Goal: Task Accomplishment & Management: Use online tool/utility

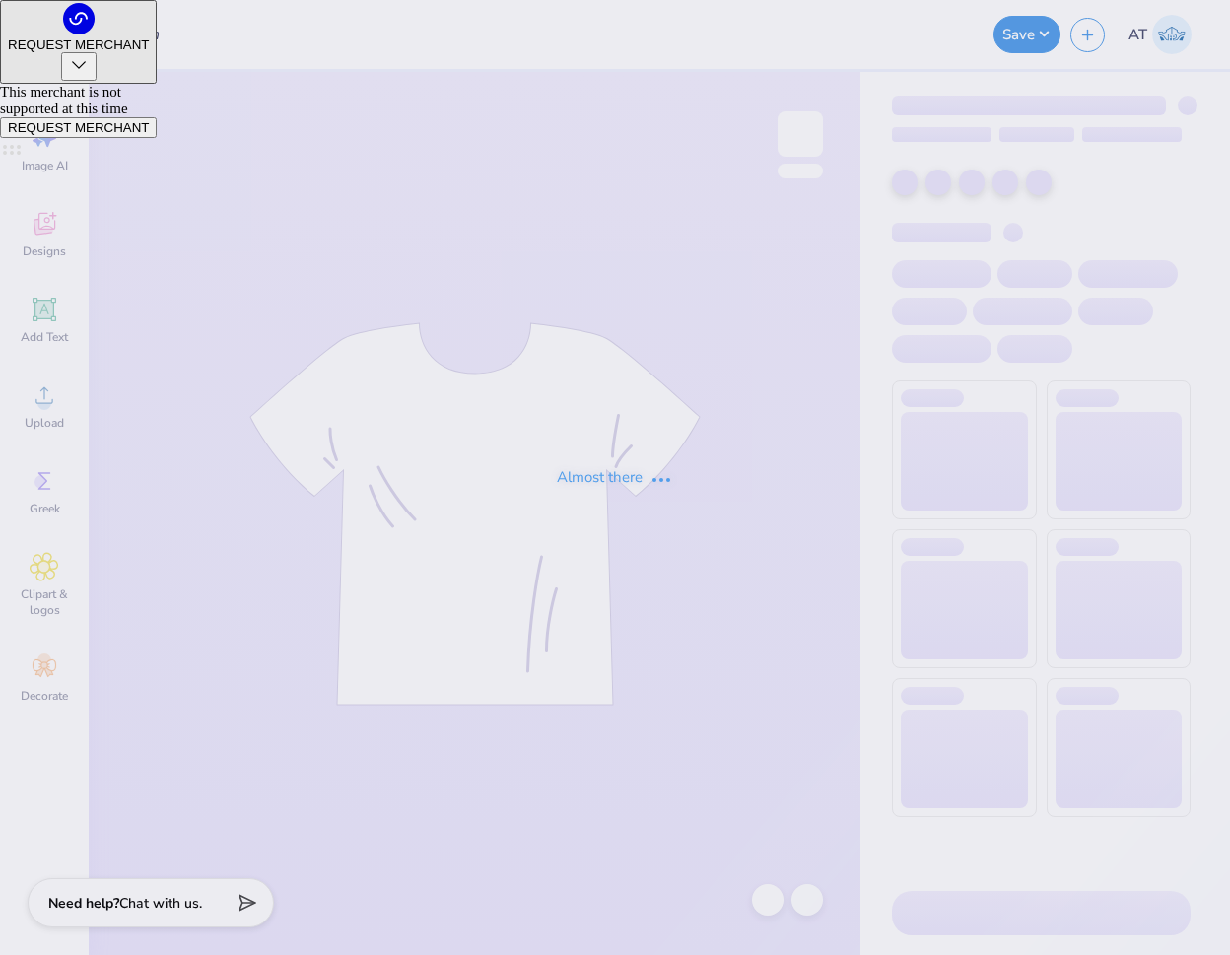
type input "Bloom where you belong"
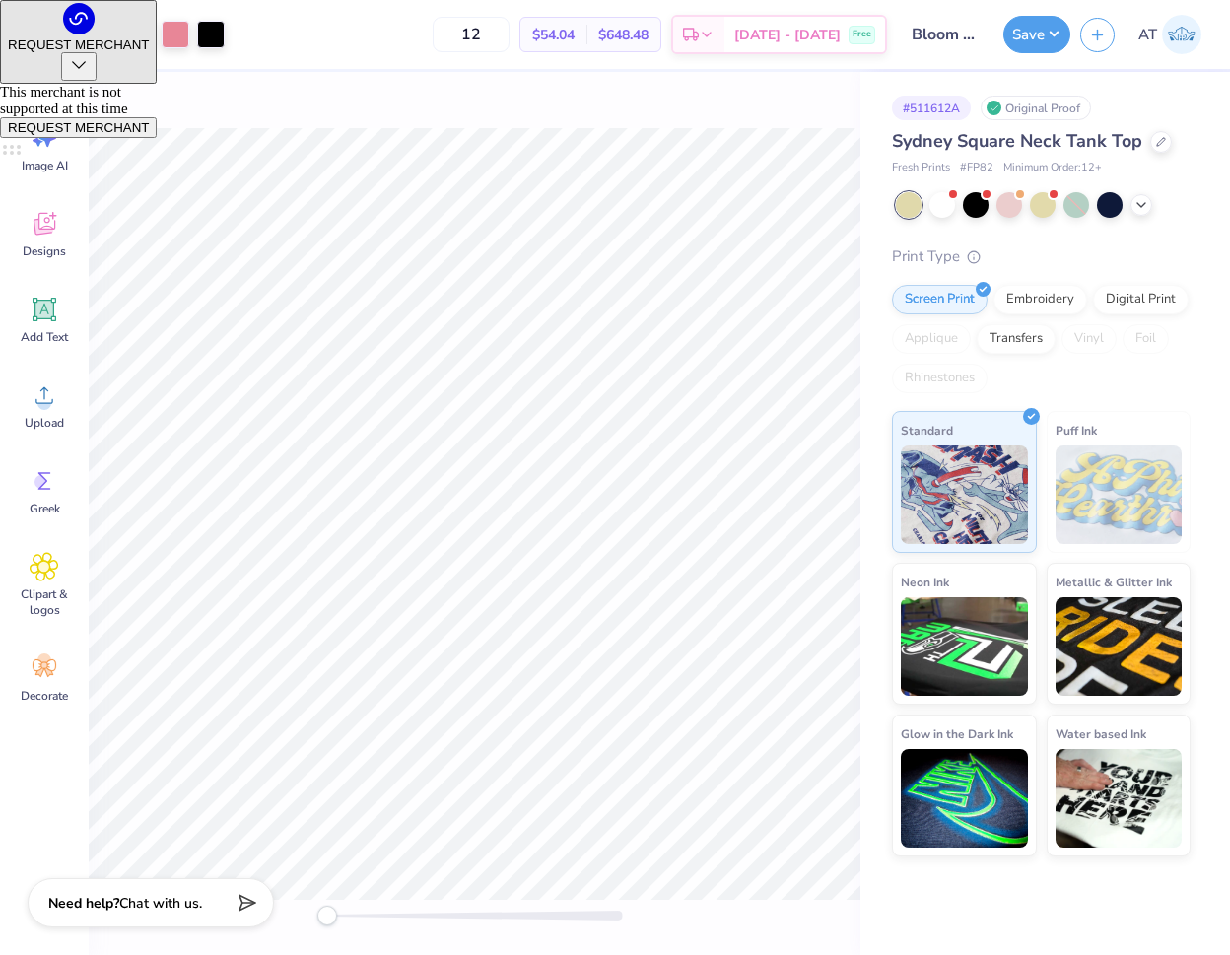
drag, startPoint x: 519, startPoint y: 30, endPoint x: 458, endPoint y: 24, distance: 61.4
click at [458, 24] on div "12 $54.04 Per Item $648.48 Total Est. Delivery [DATE] - [DATE] Free" at bounding box center [560, 34] width 652 height 69
click at [1059, 245] on div "Print Type" at bounding box center [1041, 256] width 299 height 23
drag, startPoint x: 1059, startPoint y: 245, endPoint x: 1045, endPoint y: 164, distance: 82.9
click at [1058, 245] on div "Print Type" at bounding box center [1041, 256] width 299 height 23
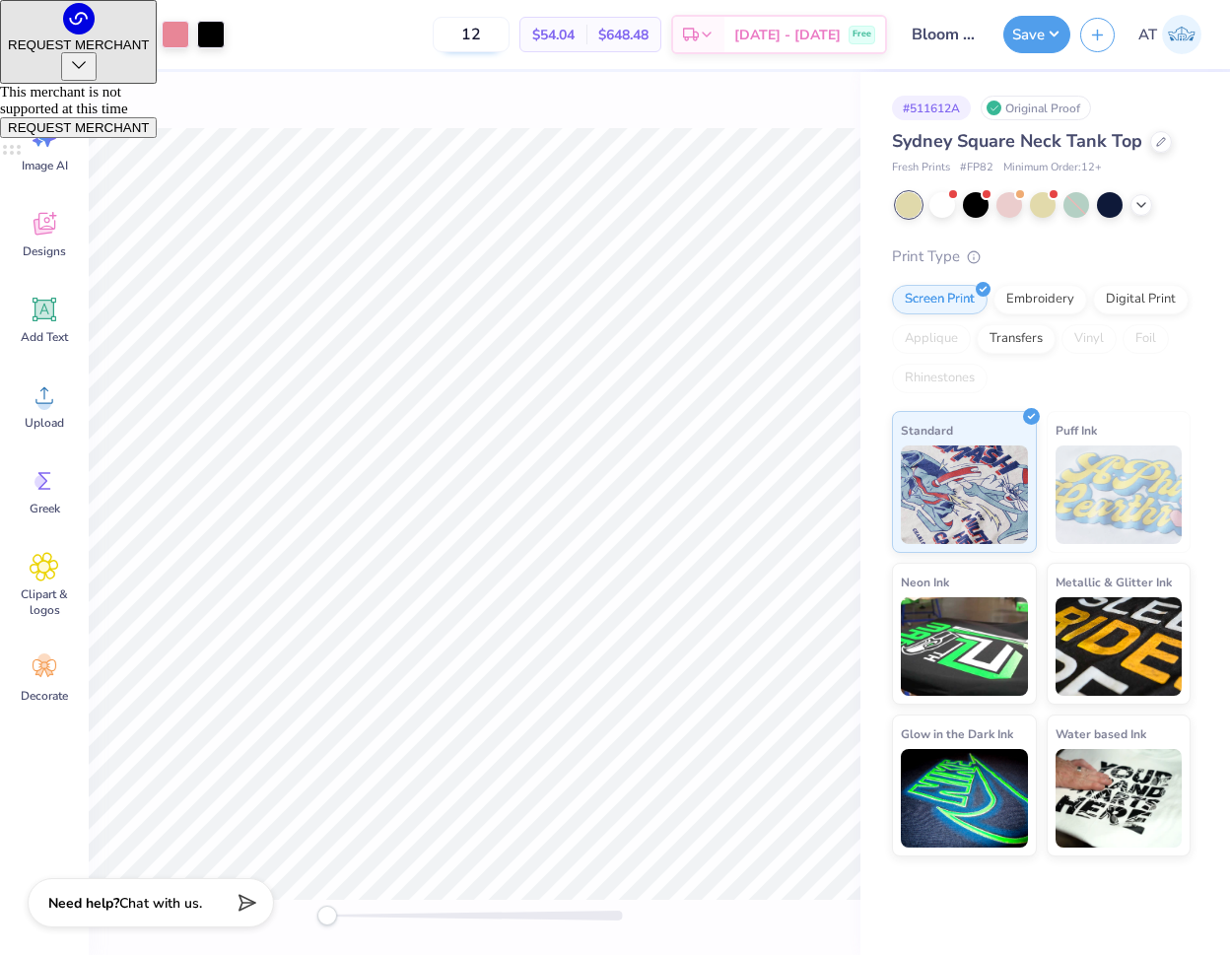
drag, startPoint x: 503, startPoint y: 30, endPoint x: 472, endPoint y: 29, distance: 31.5
click at [473, 29] on input "12" at bounding box center [471, 34] width 77 height 35
type input "55"
click at [138, 27] on div at bounding box center [140, 33] width 28 height 28
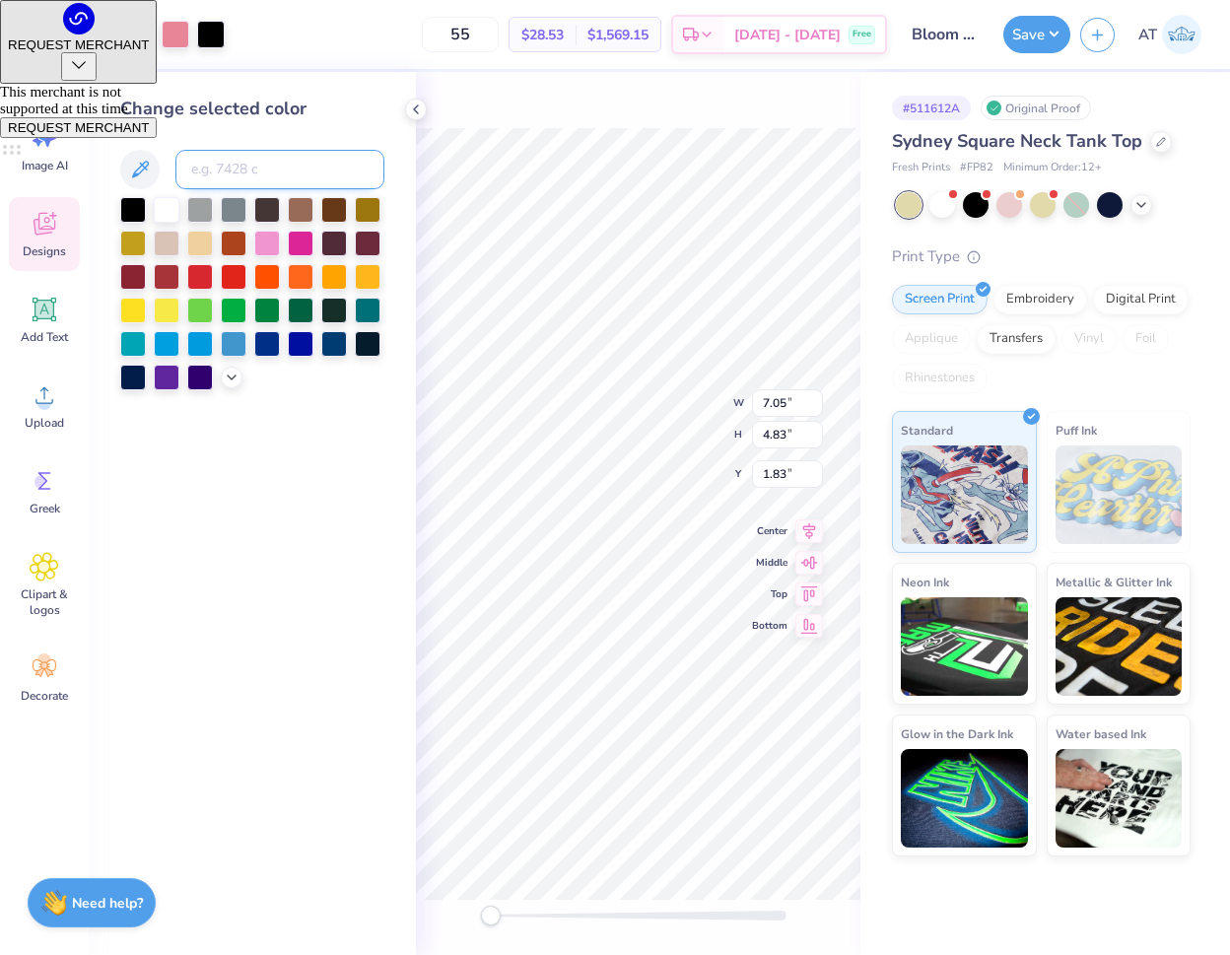
click at [252, 170] on input at bounding box center [279, 169] width 209 height 39
type input "705"
type input "3333"
click at [73, 34] on div at bounding box center [69, 33] width 28 height 28
click at [96, 34] on div at bounding box center [105, 33] width 28 height 28
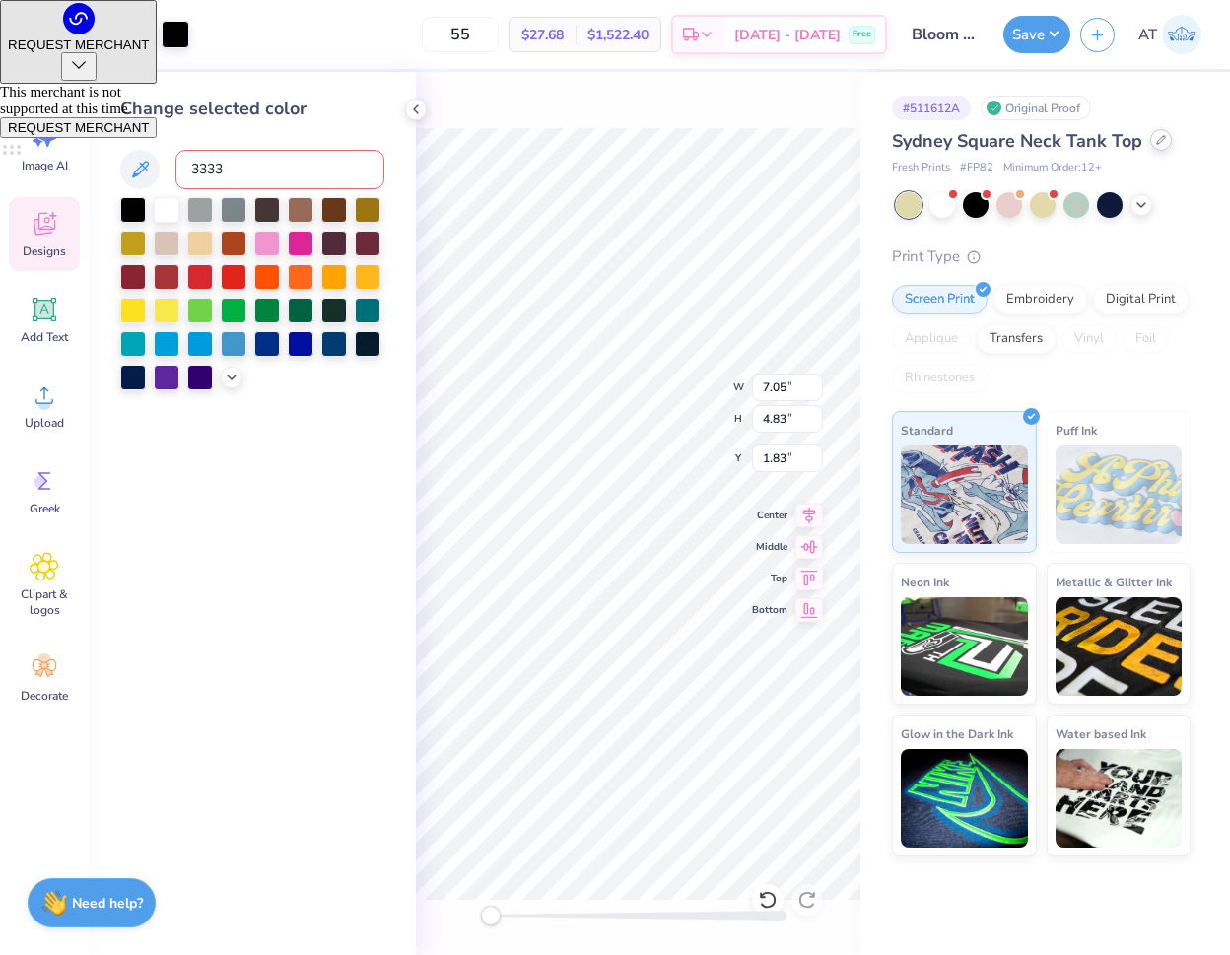
click at [1157, 143] on icon at bounding box center [1161, 140] width 8 height 8
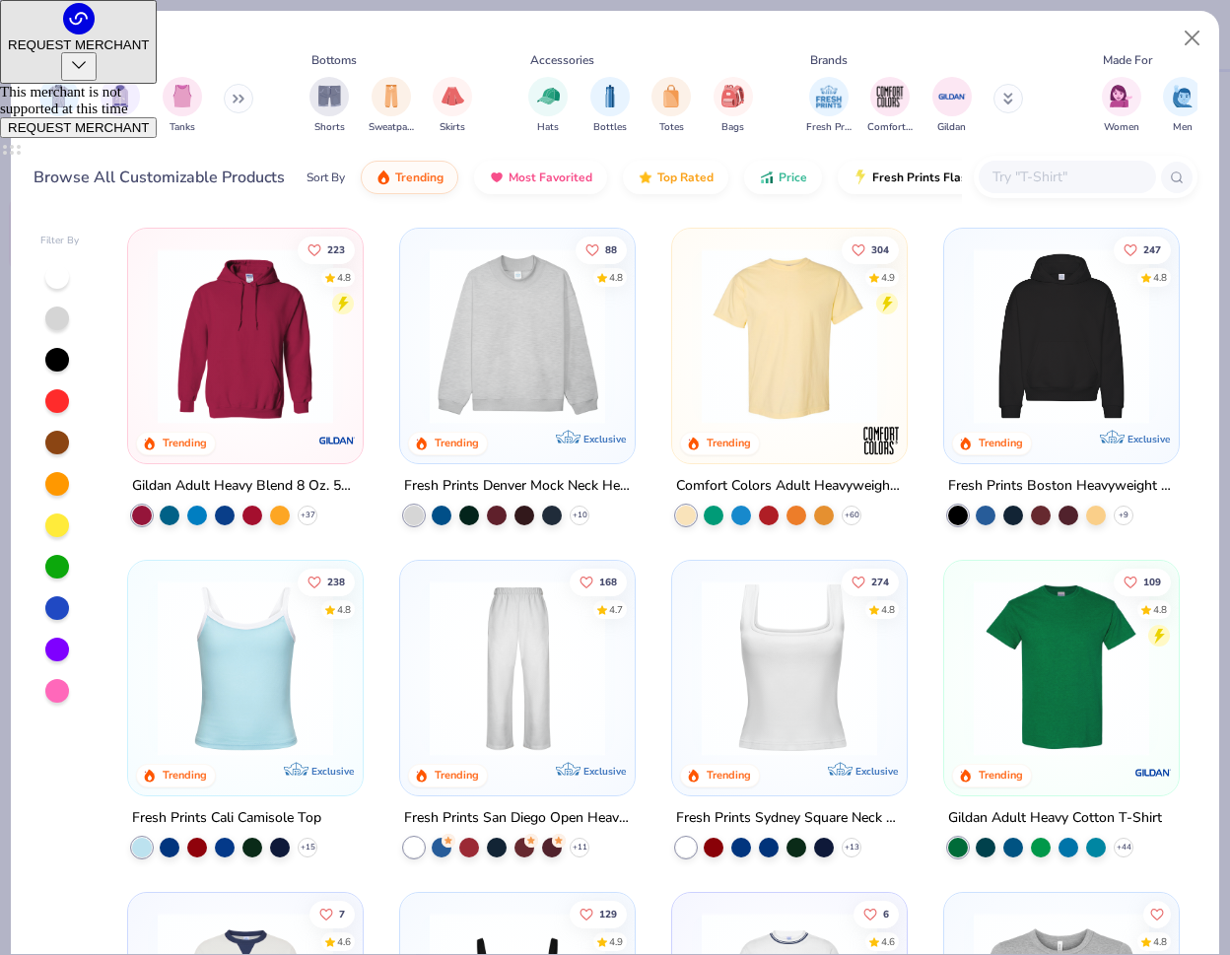
click at [1017, 184] on input "text" at bounding box center [1066, 177] width 152 height 23
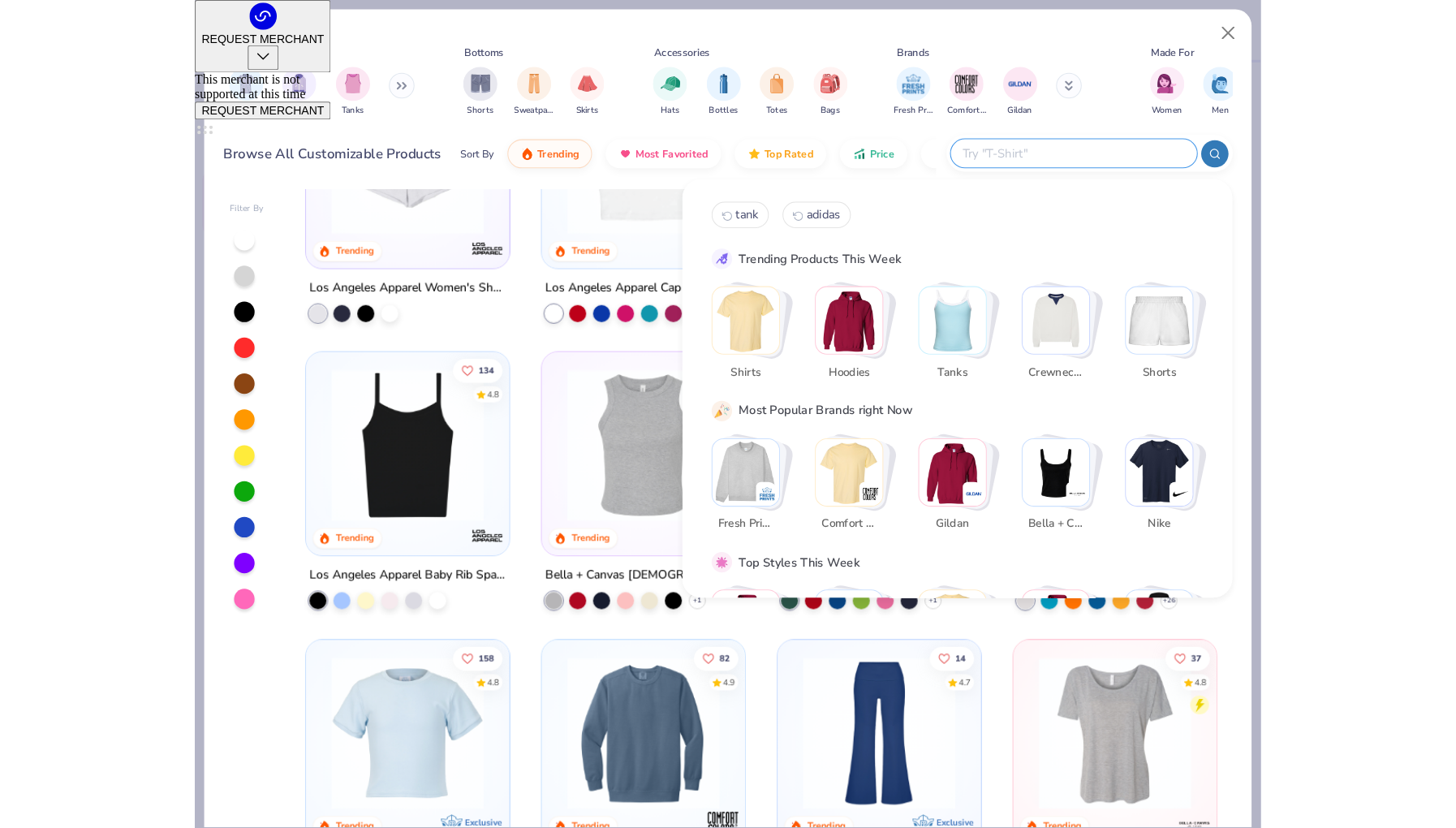
scroll to position [1789, 0]
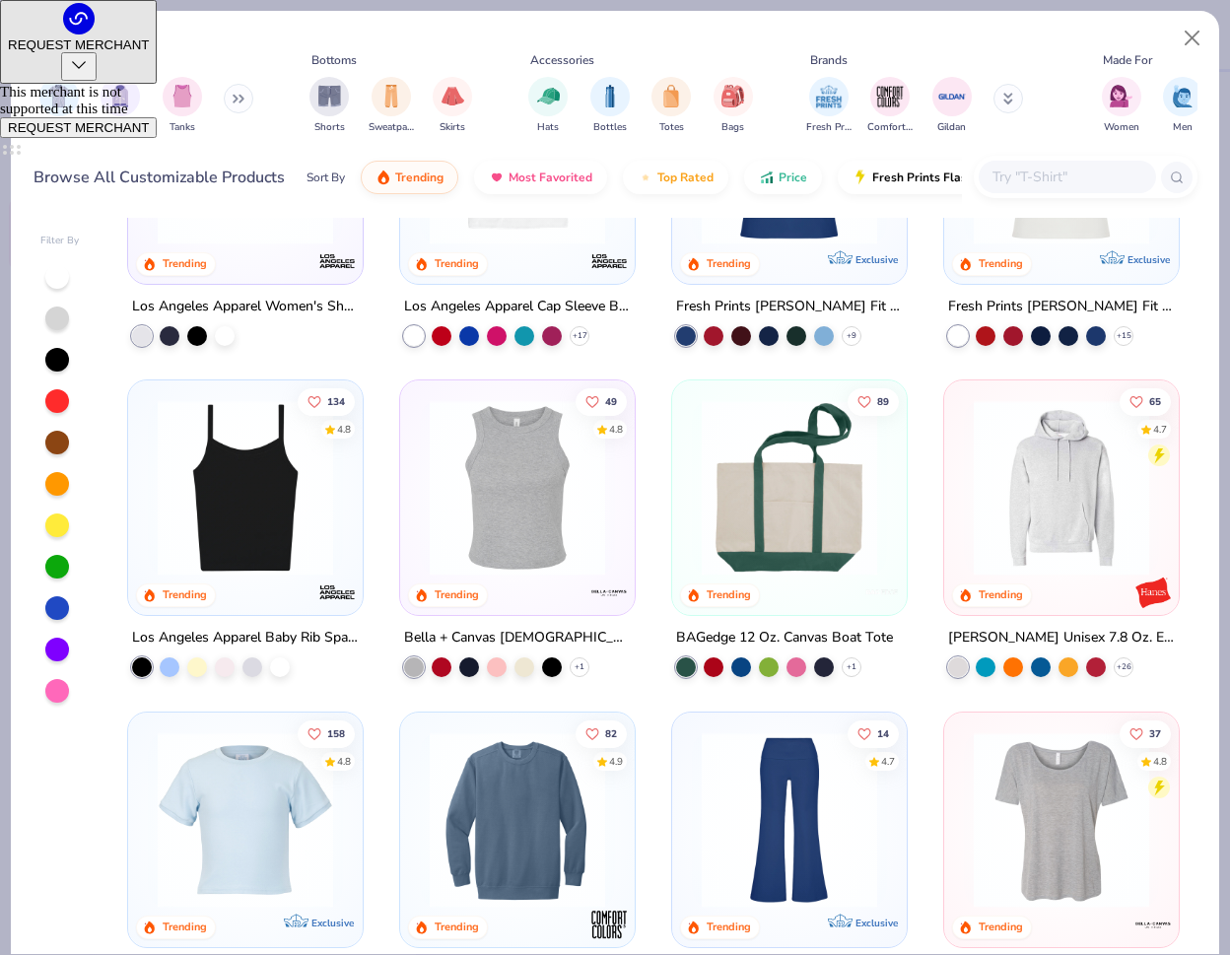
click at [201, 529] on img at bounding box center [245, 487] width 195 height 175
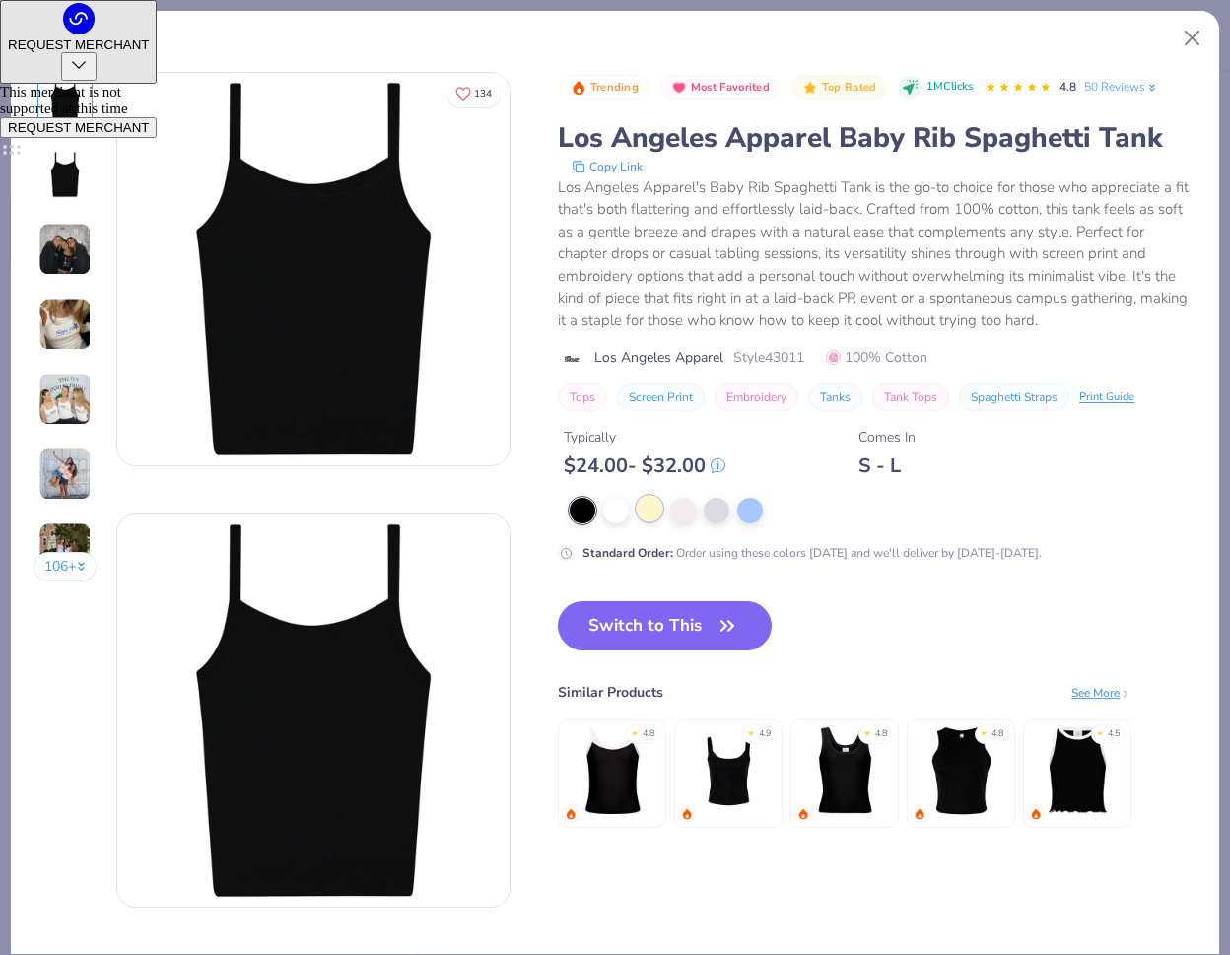
click at [646, 505] on div at bounding box center [649, 509] width 26 height 26
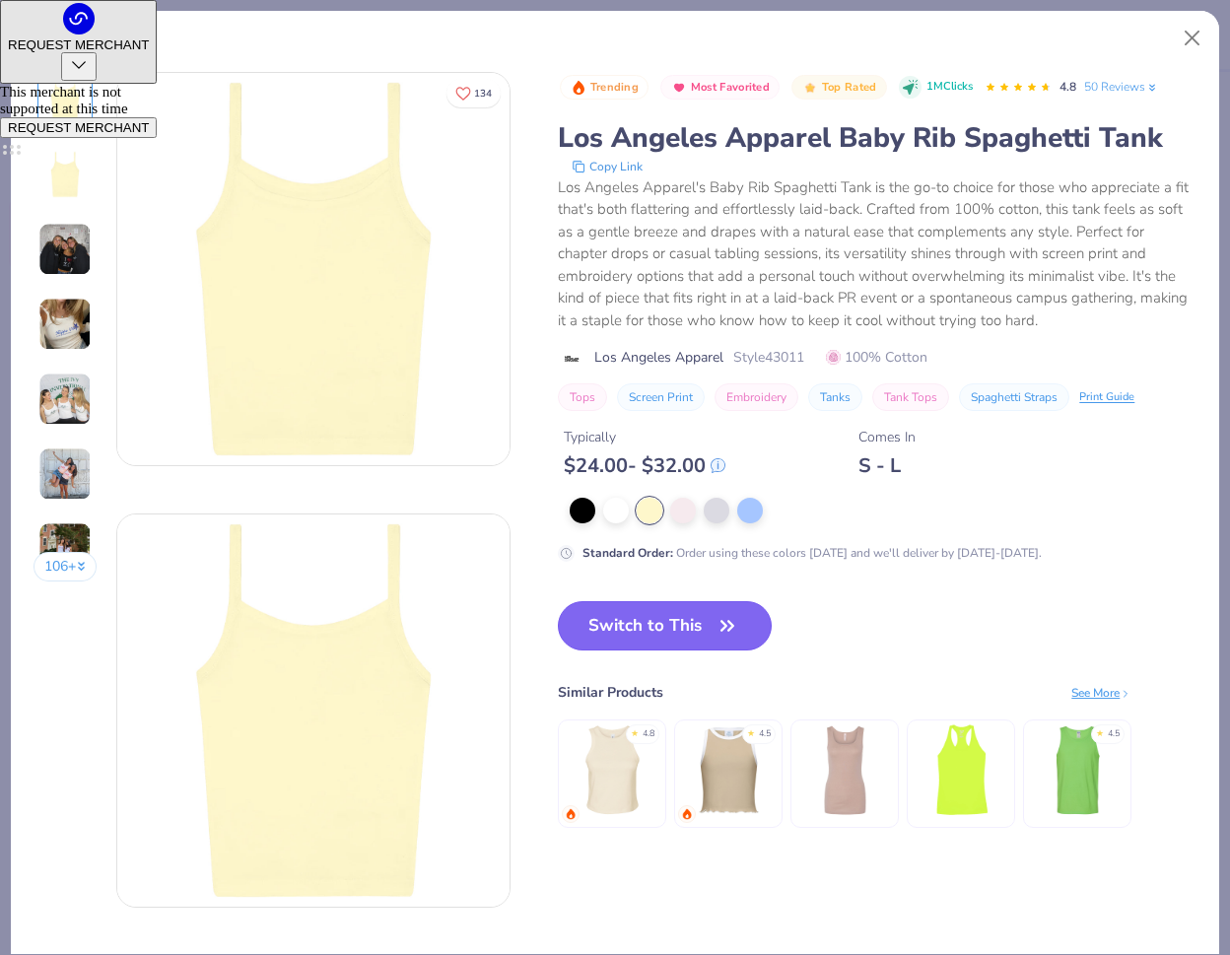
click at [652, 611] on button "Switch to This" at bounding box center [665, 625] width 214 height 49
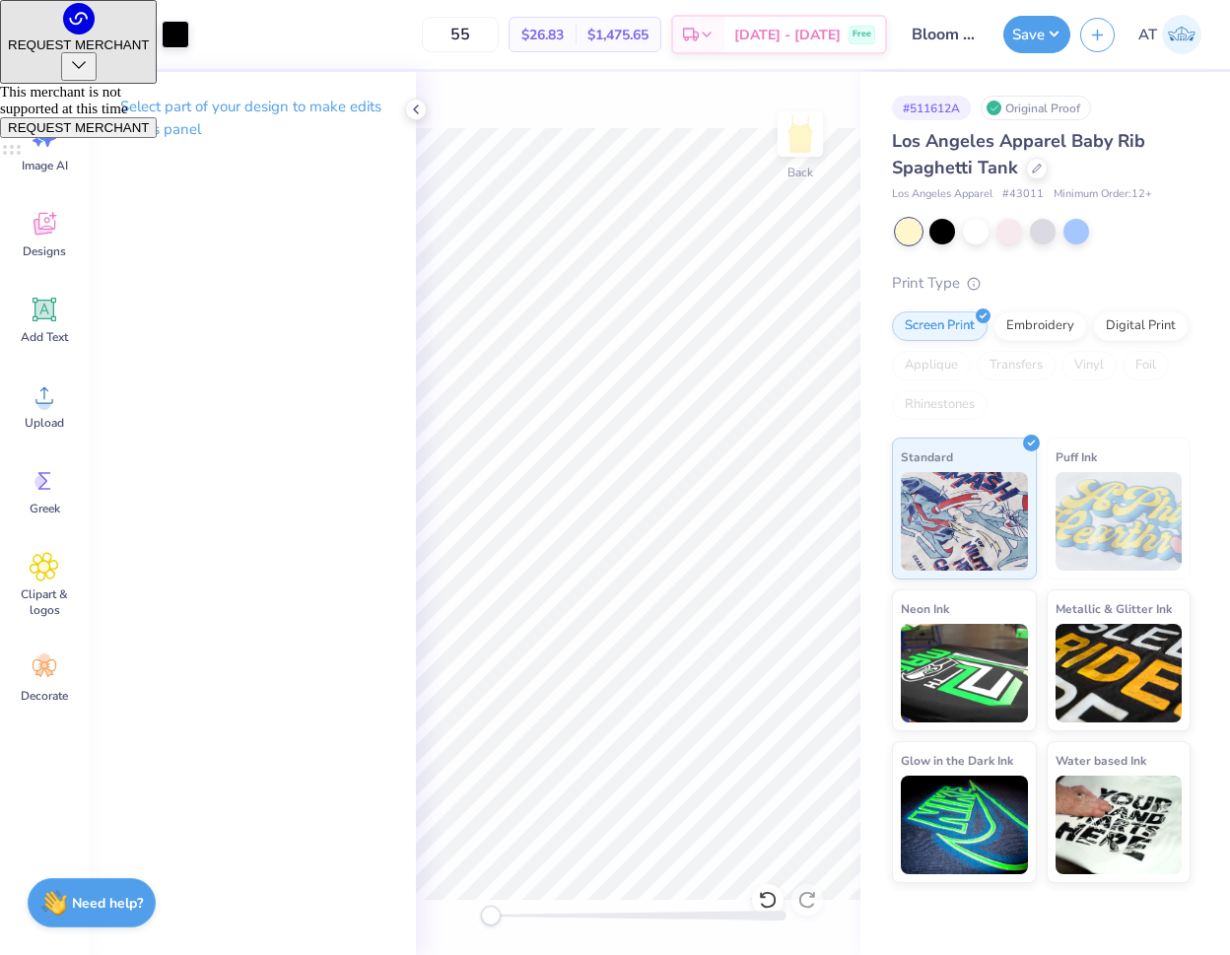
click at [1046, 166] on div "Los Angeles Apparel Baby Rib Spaghetti Tank" at bounding box center [1041, 154] width 299 height 53
click at [1043, 167] on div at bounding box center [1037, 167] width 22 height 22
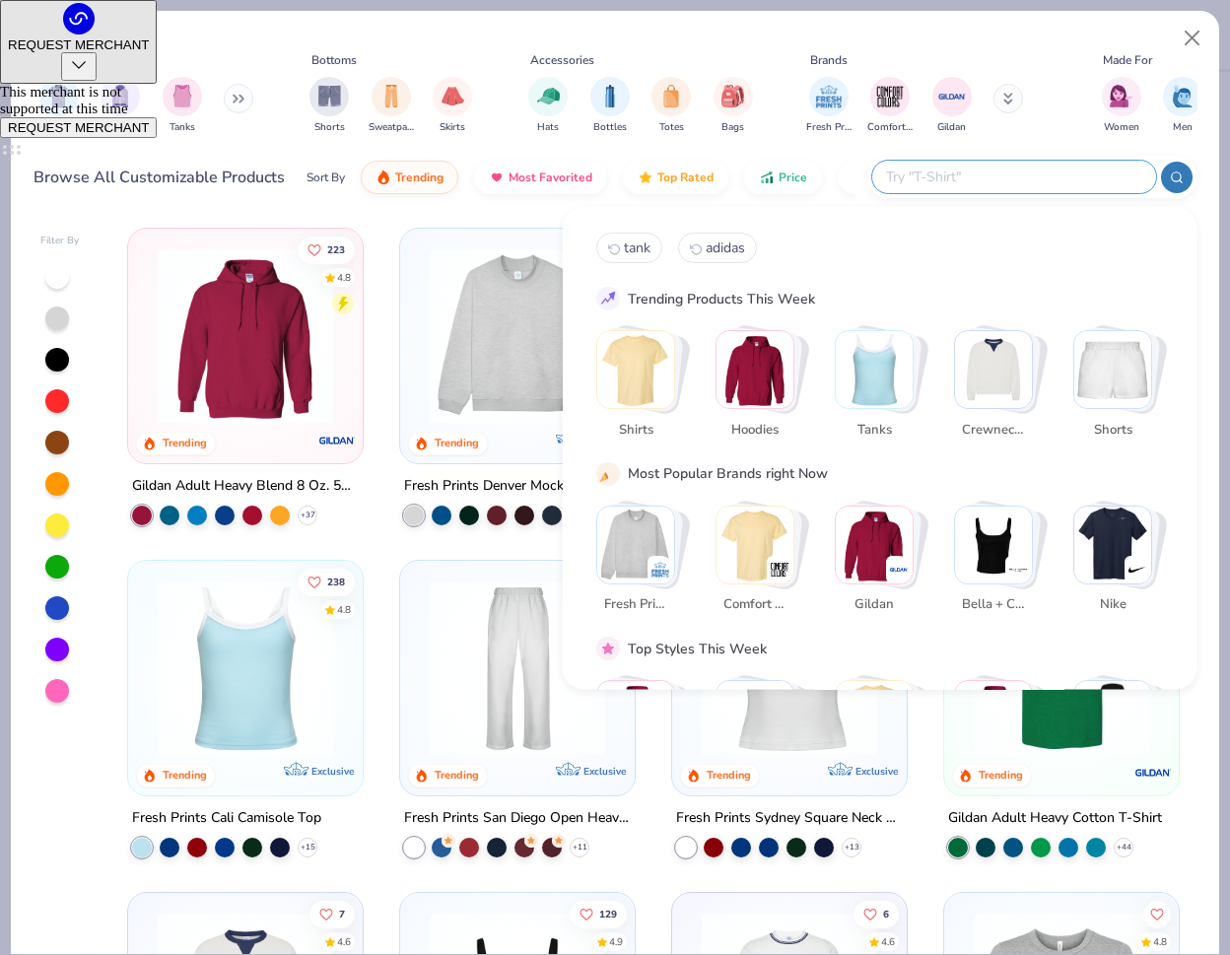
click at [1039, 188] on input "text" at bounding box center [1013, 177] width 258 height 23
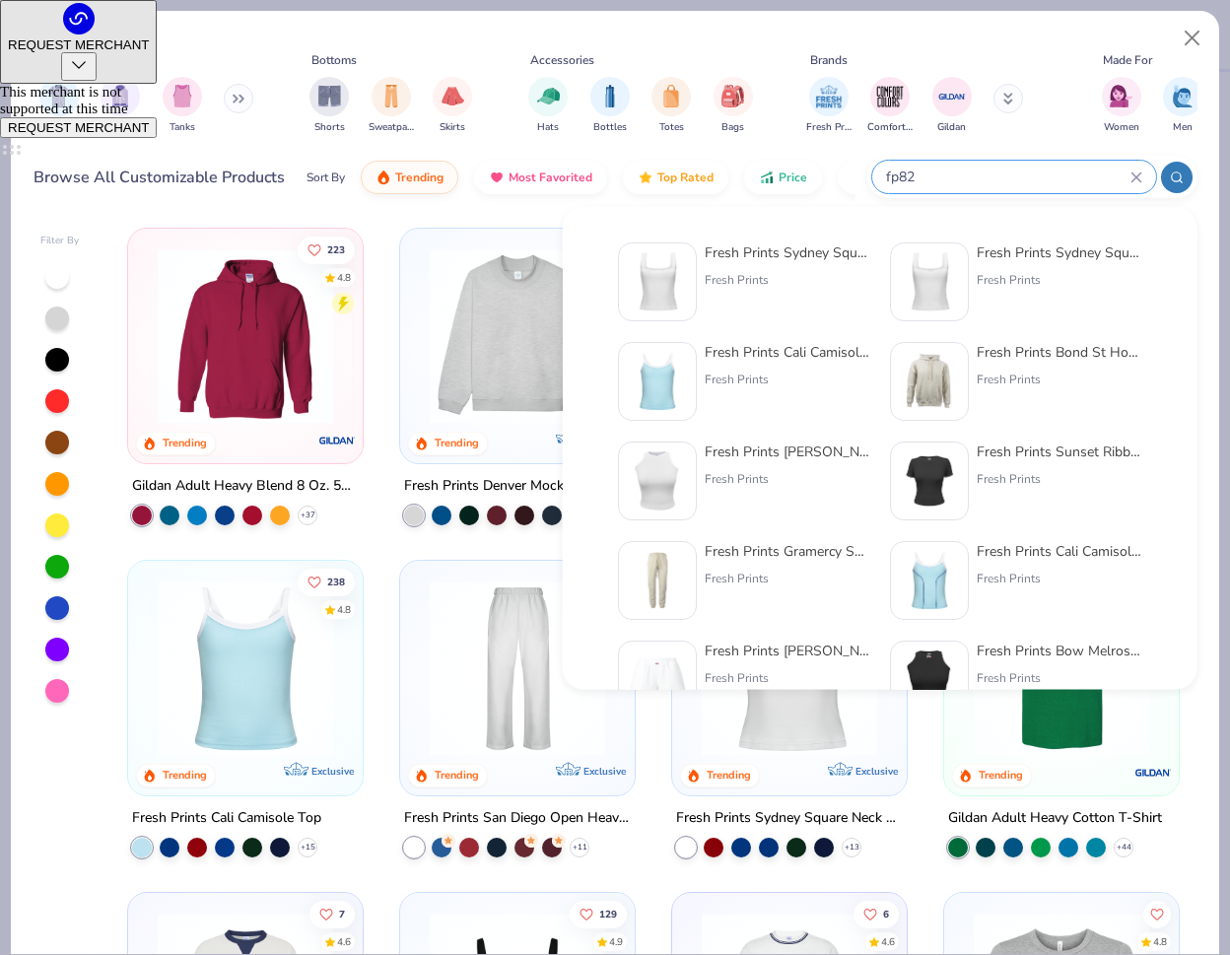
type input "fp82"
click at [745, 302] on div "Fresh Prints Sydney Square Neck Tank Top Fresh Prints" at bounding box center [787, 281] width 166 height 79
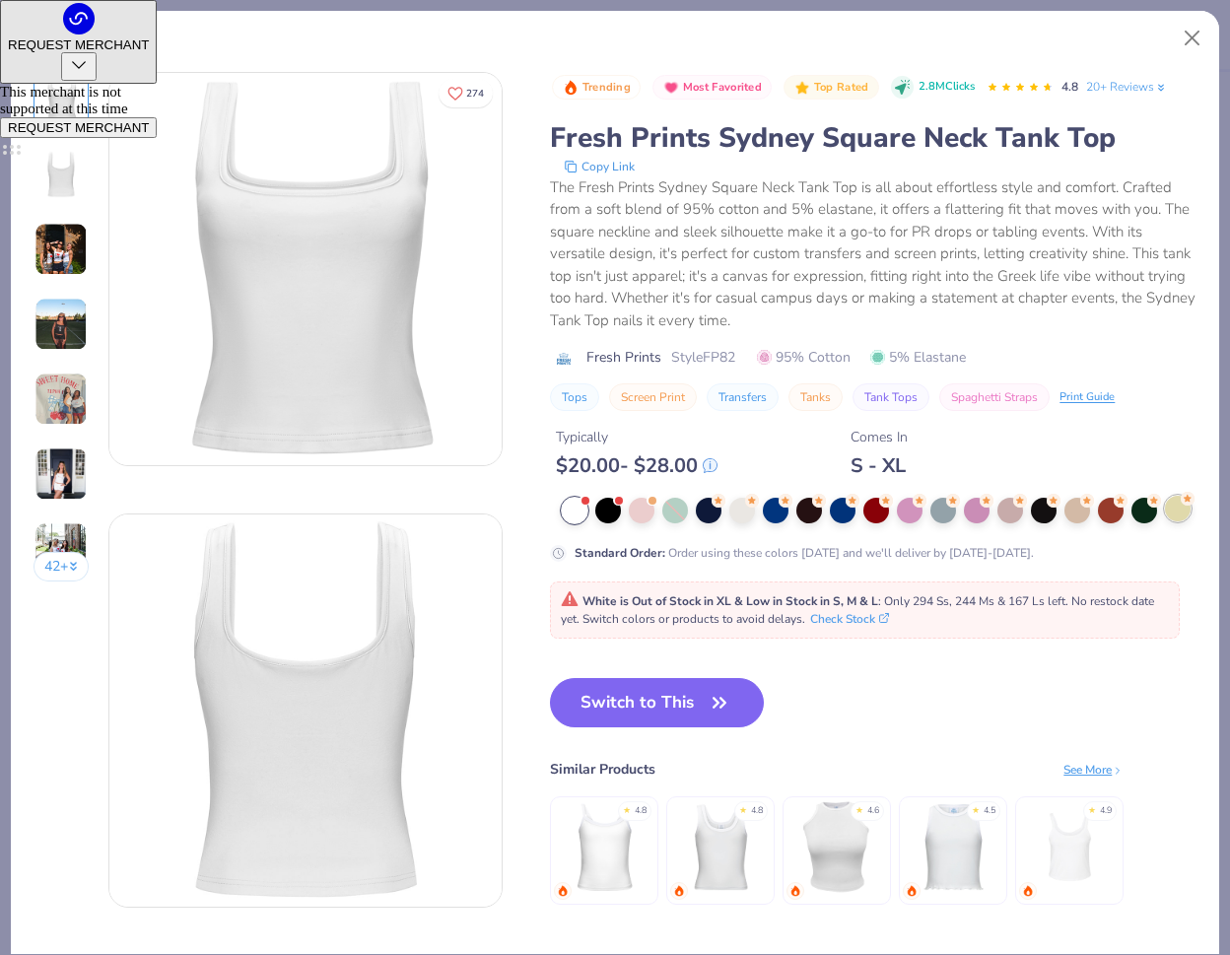
click at [1183, 506] on div at bounding box center [1178, 509] width 26 height 26
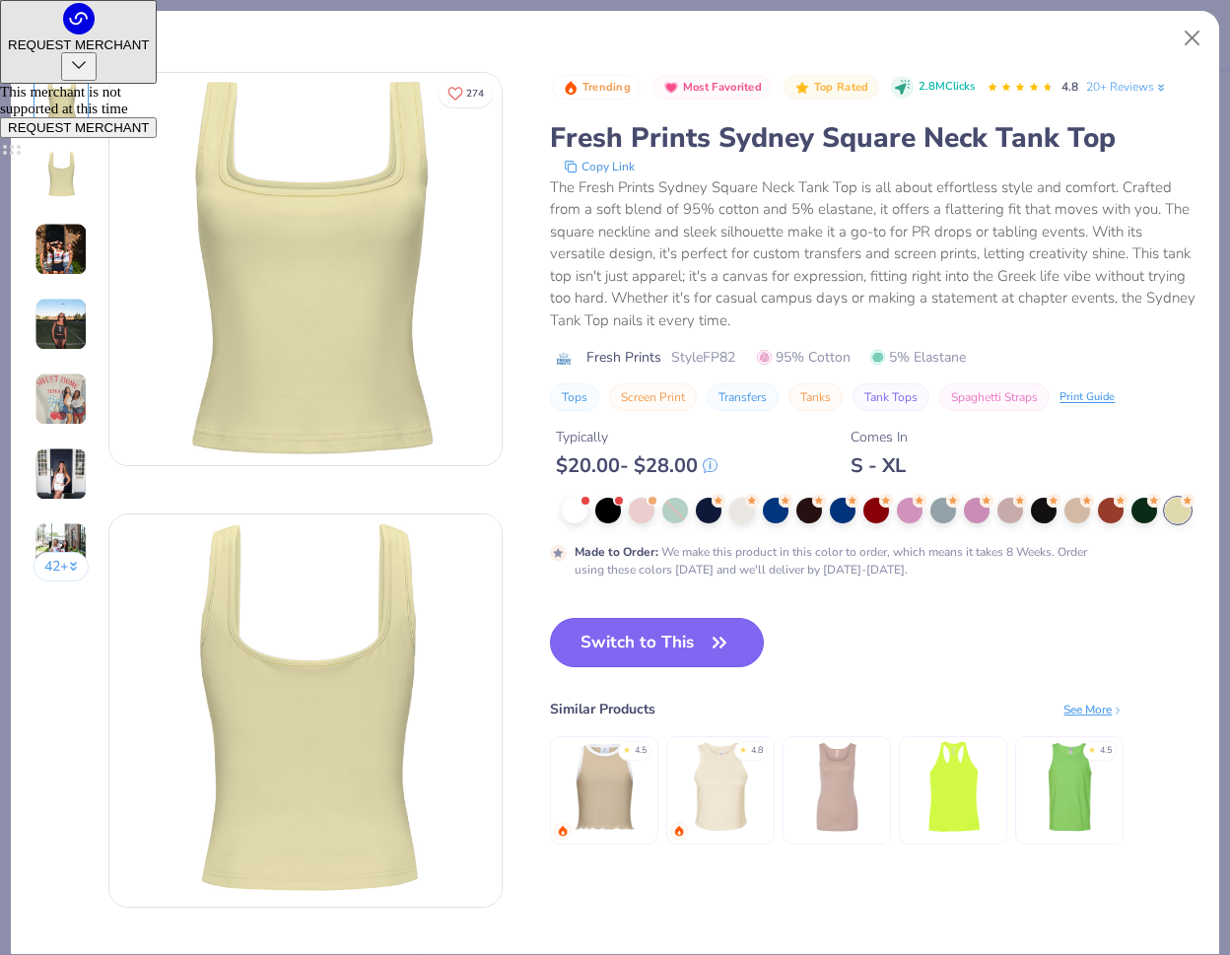
drag, startPoint x: 729, startPoint y: 628, endPoint x: 704, endPoint y: 652, distance: 34.8
click at [729, 628] on button "Switch to This" at bounding box center [657, 642] width 214 height 49
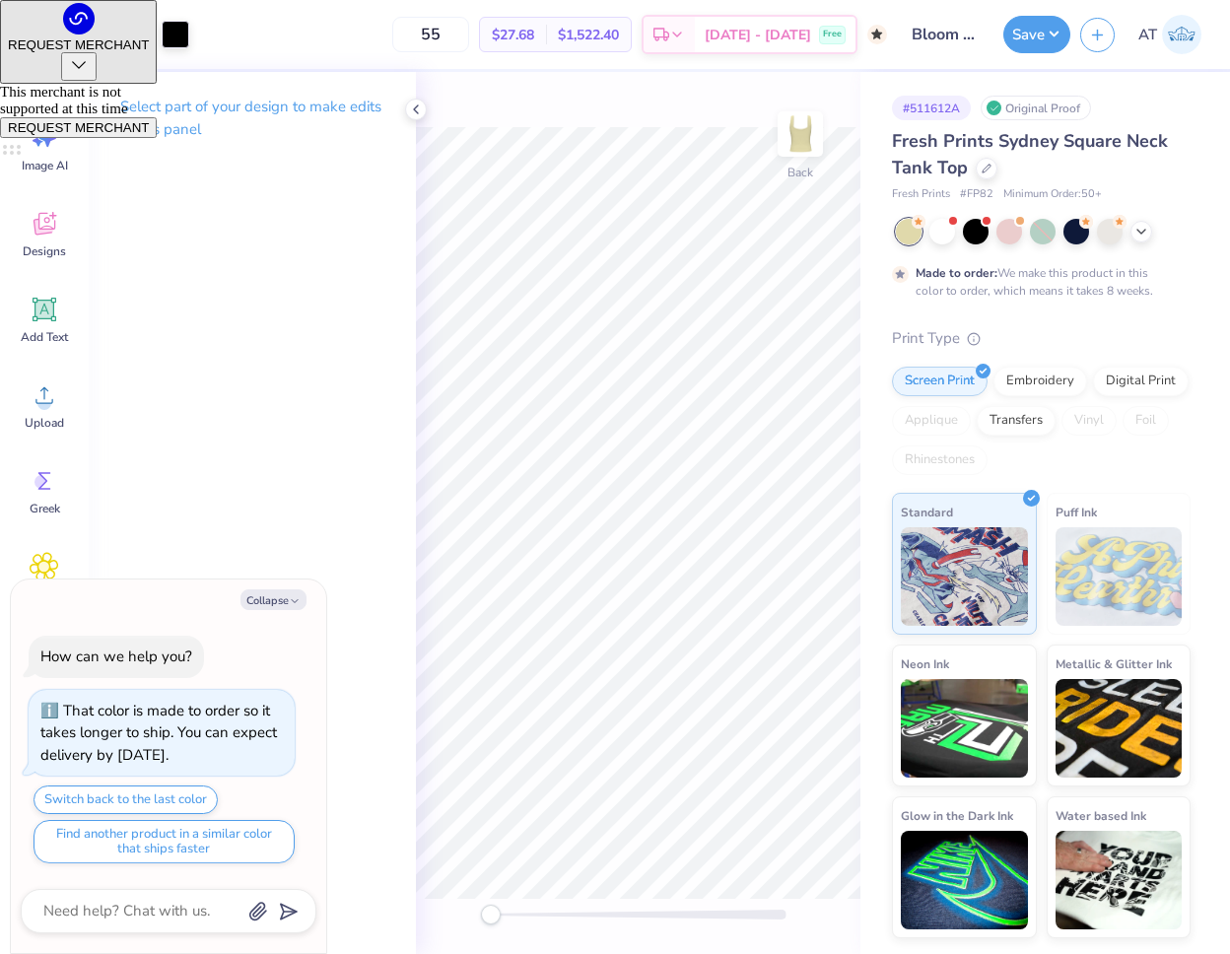
type textarea "x"
